Goal: Task Accomplishment & Management: Manage account settings

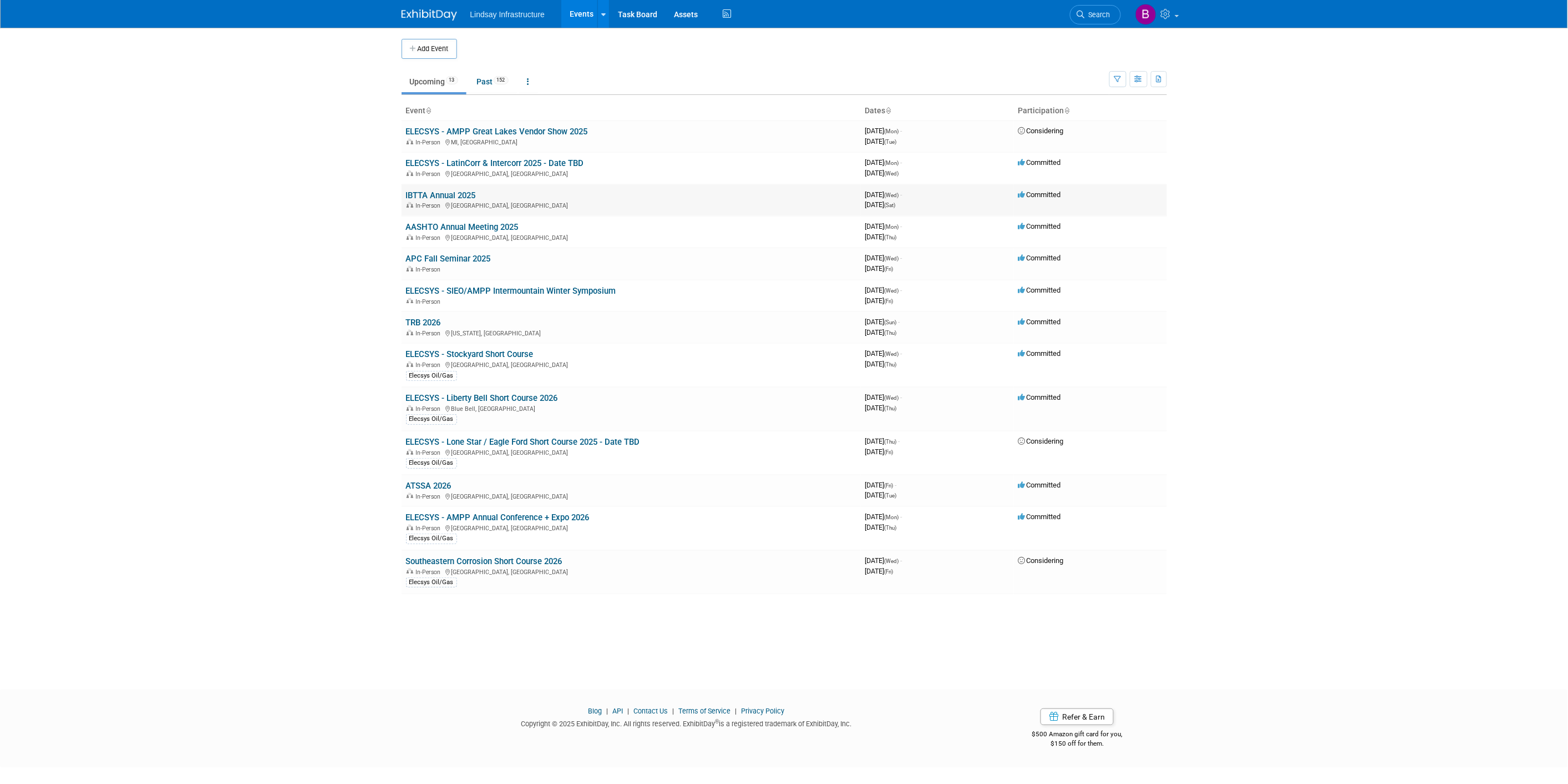
click at [433, 192] on link "IBTTA Annual 2025" at bounding box center [441, 195] width 70 height 10
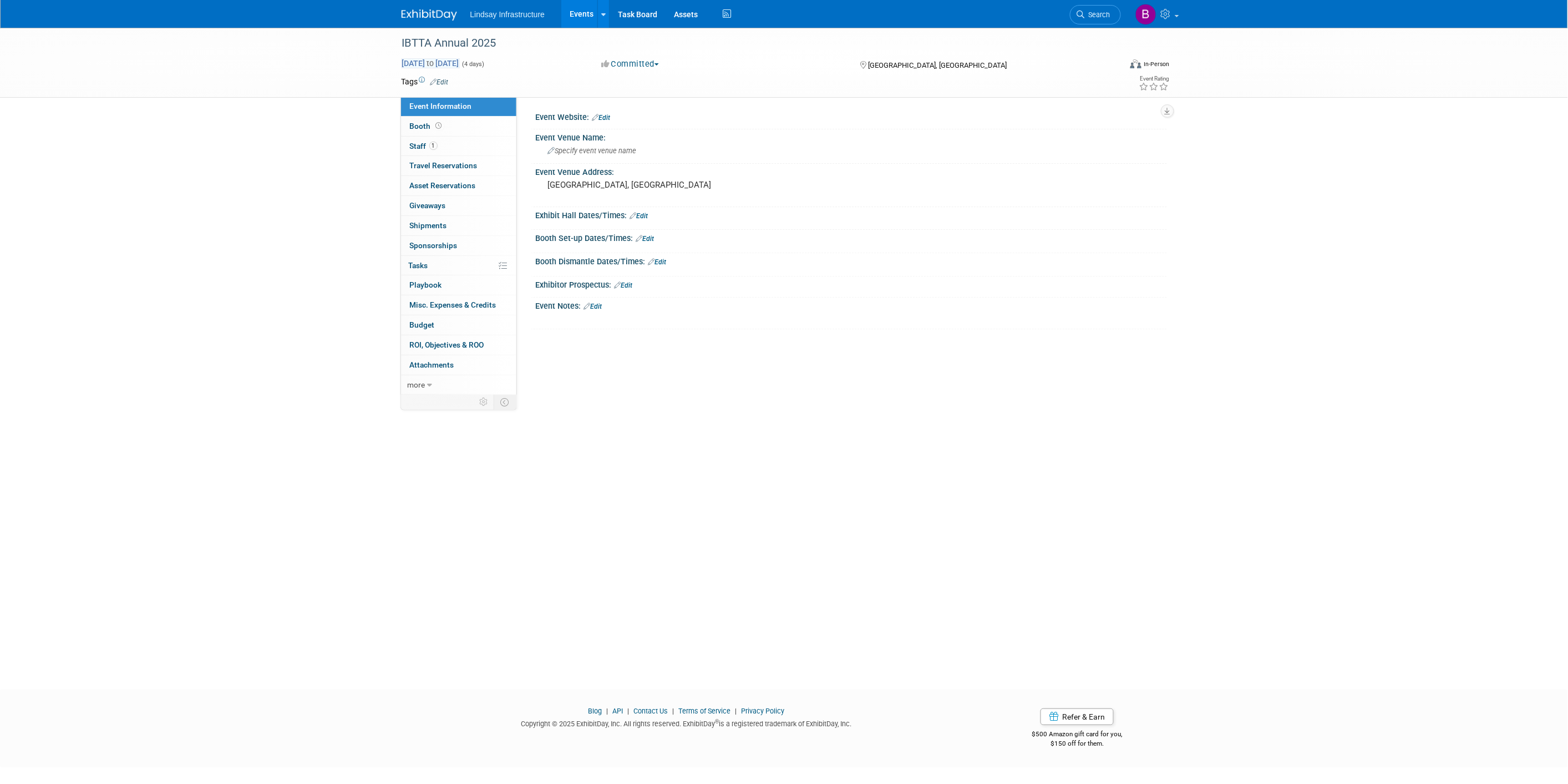
click at [460, 61] on span "[DATE] to [DATE]" at bounding box center [431, 63] width 58 height 10
click at [411, 85] on icon at bounding box center [413, 85] width 7 height 7
select select "9"
click at [557, 143] on span "11" at bounding box center [560, 142] width 22 height 22
type input "[DATE]"
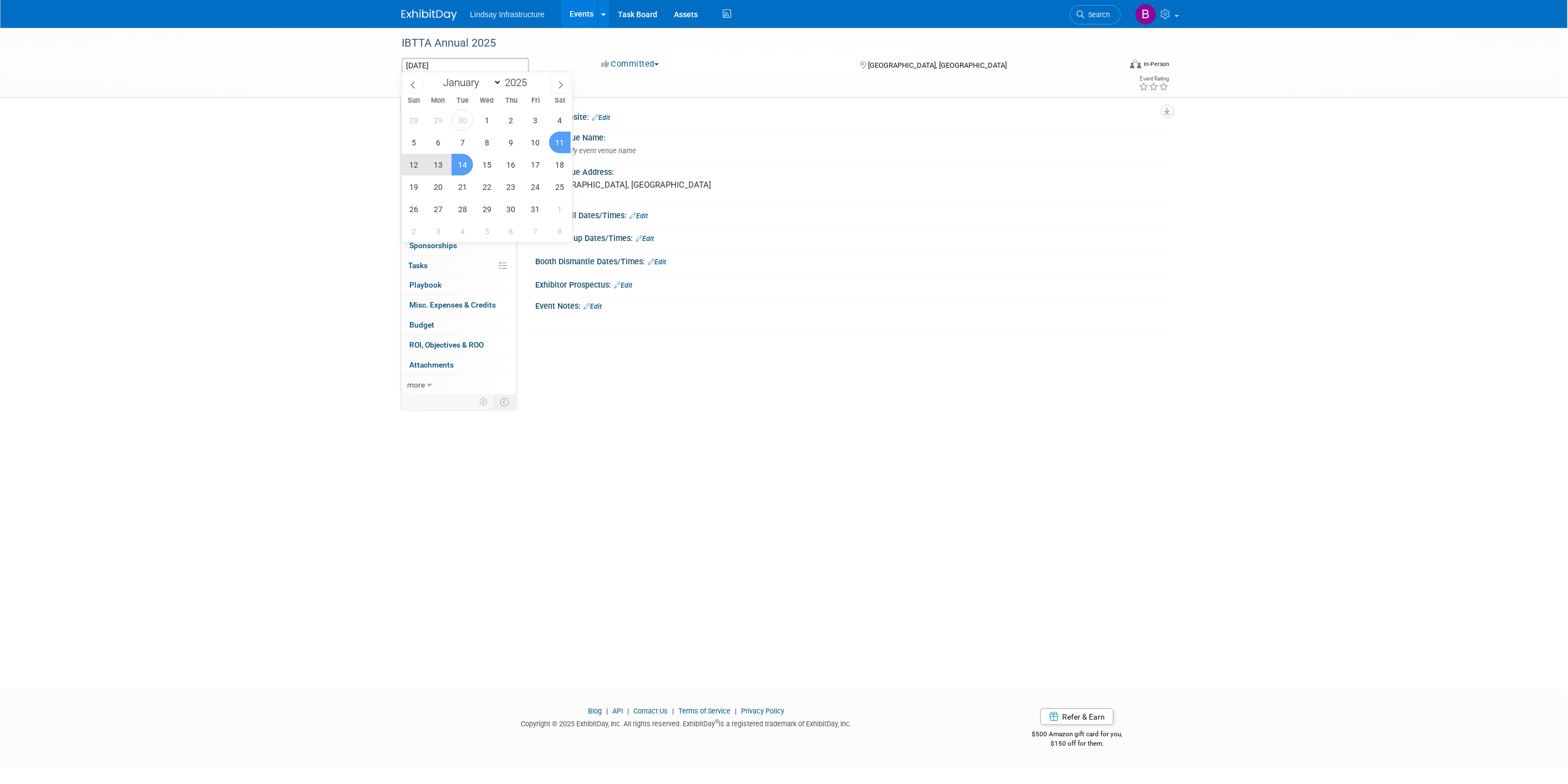
click at [469, 165] on span "14" at bounding box center [462, 164] width 22 height 22
click at [572, 12] on link "Events" at bounding box center [581, 13] width 40 height 28
